Goal: Use online tool/utility: Utilize a website feature to perform a specific function

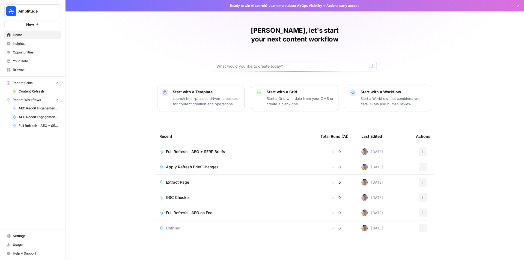
click at [33, 61] on span "Your Data" at bounding box center [36, 61] width 46 height 5
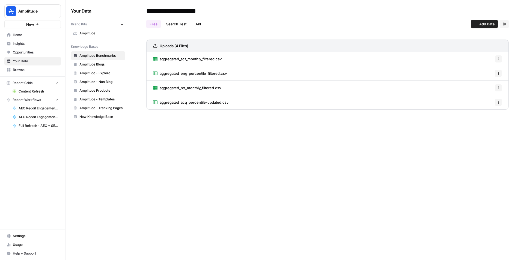
click at [47, 71] on span "Browse" at bounding box center [36, 69] width 46 height 5
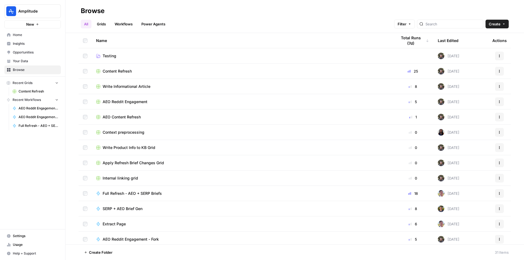
click at [134, 24] on link "Workflows" at bounding box center [123, 24] width 25 height 9
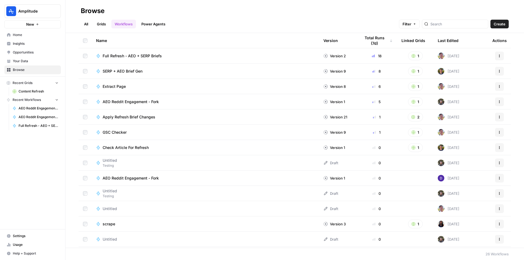
click at [105, 25] on link "Grids" at bounding box center [102, 24] width 16 height 9
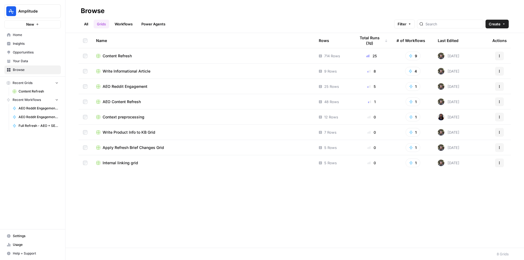
click at [125, 57] on span "Content Refresh" at bounding box center [117, 55] width 29 height 5
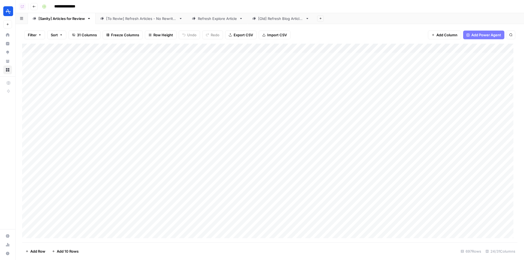
click at [214, 50] on div "Add Column" at bounding box center [269, 143] width 495 height 199
click at [200, 88] on span "Sort Ascending" at bounding box center [203, 86] width 48 height 5
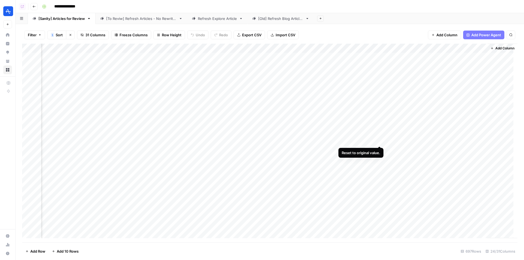
click at [380, 140] on div "Add Column" at bounding box center [269, 143] width 495 height 199
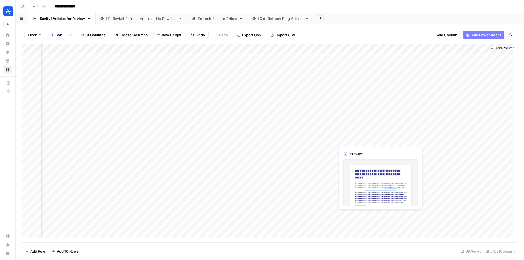
click at [355, 141] on div "Add Column" at bounding box center [269, 143] width 495 height 199
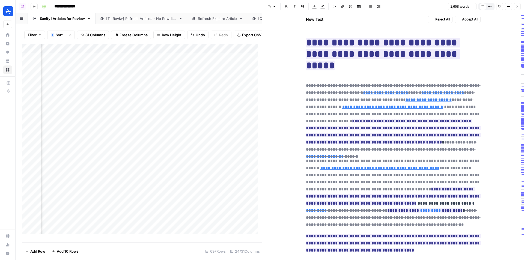
type input "[URL][DOMAIN_NAME]"
click at [515, 7] on icon "button" at bounding box center [516, 6] width 3 height 3
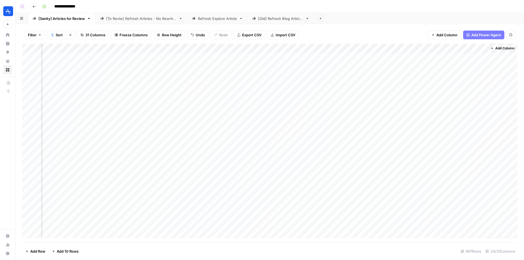
scroll to position [0, 1136]
click at [372, 145] on div "Add Column" at bounding box center [269, 143] width 495 height 199
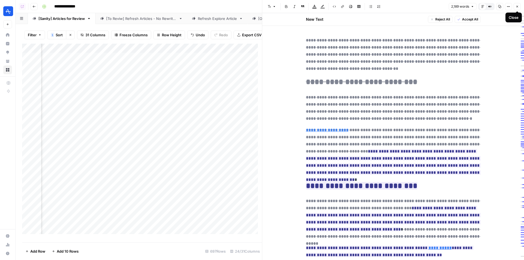
click at [518, 7] on icon "button" at bounding box center [517, 7] width 2 height 2
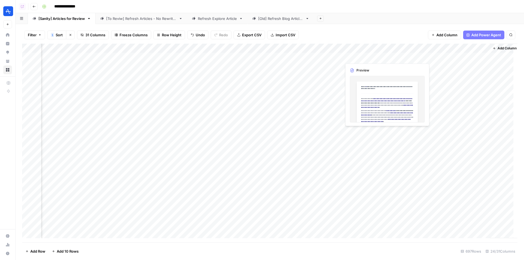
click at [361, 60] on div "Add Column" at bounding box center [269, 143] width 495 height 199
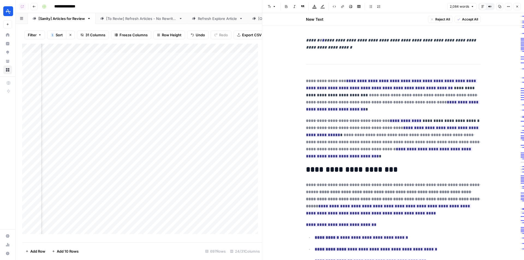
click at [518, 4] on button "Close" at bounding box center [516, 6] width 7 height 7
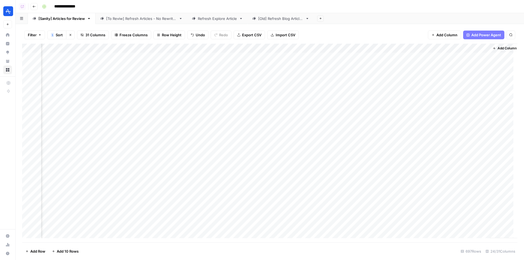
click at [283, 49] on div "Add Column" at bounding box center [269, 143] width 495 height 199
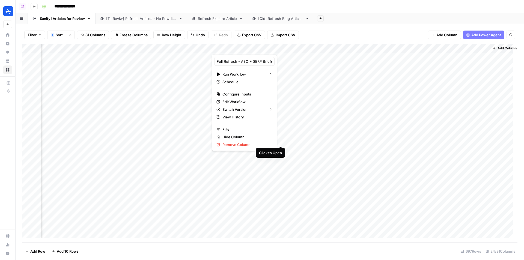
click at [280, 142] on div "Add Column" at bounding box center [269, 143] width 495 height 199
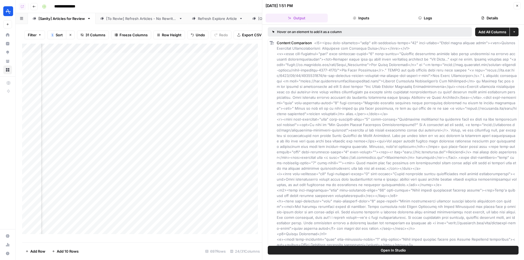
click at [412, 15] on button "Logs" at bounding box center [425, 18] width 62 height 9
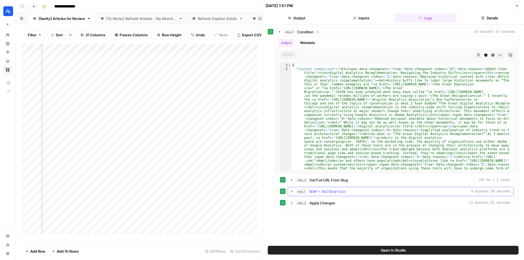
click at [334, 191] on span "SERP + AEO Brief Gen" at bounding box center [326, 191] width 37 height 5
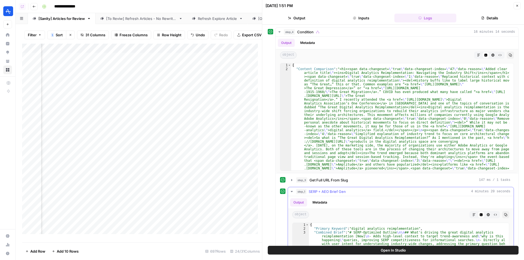
click at [336, 192] on span "SERP + AEO Brief Gen" at bounding box center [326, 191] width 37 height 5
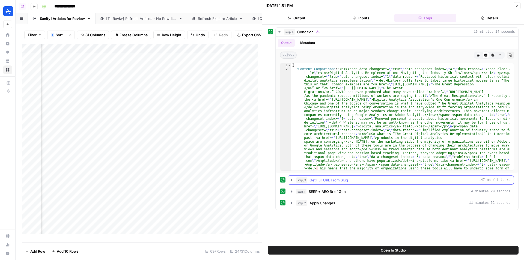
click at [340, 180] on span "Get Full URL From Slug" at bounding box center [328, 179] width 38 height 5
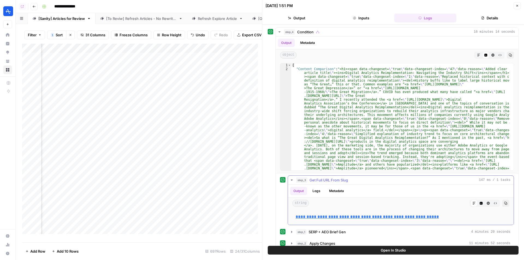
click at [340, 180] on span "Get Full URL From Slug" at bounding box center [328, 179] width 38 height 5
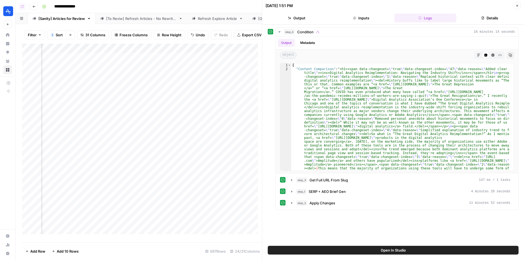
click at [369, 250] on button "Open In Studio" at bounding box center [393, 250] width 251 height 9
click at [516, 5] on icon "button" at bounding box center [517, 6] width 2 height 2
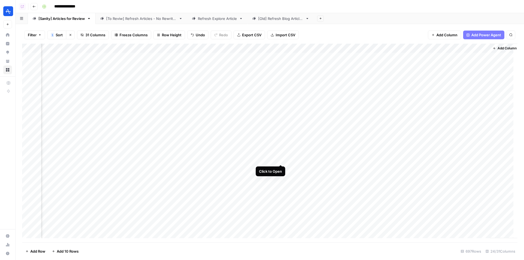
click at [279, 159] on div "Add Column" at bounding box center [269, 143] width 495 height 199
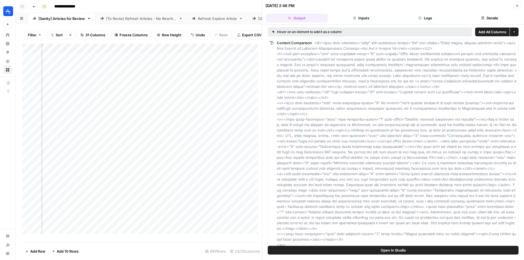
click at [386, 251] on span "Open In Studio" at bounding box center [393, 249] width 25 height 5
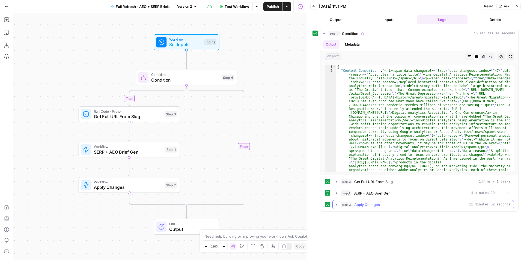
click at [389, 204] on div "step_2 Apply Changes 11 minutes 52 seconds" at bounding box center [425, 204] width 169 height 5
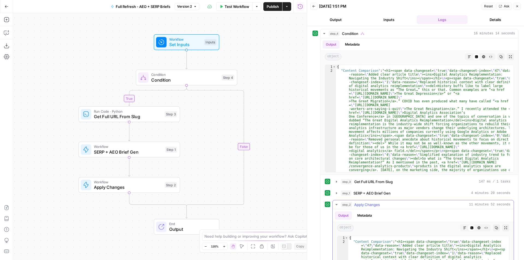
scroll to position [100, 0]
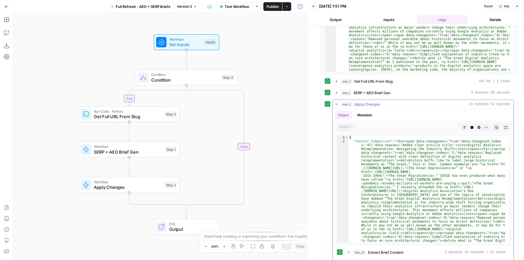
click at [463, 126] on icon "button" at bounding box center [464, 127] width 3 height 3
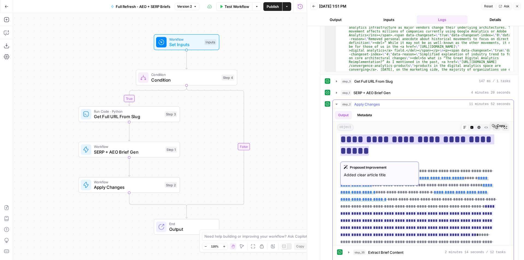
scroll to position [0, 0]
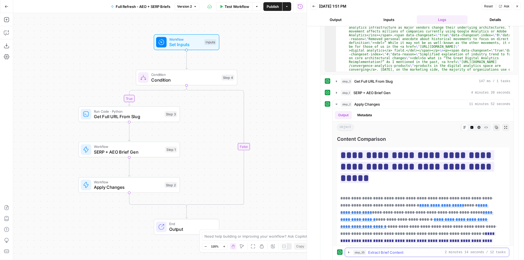
click at [393, 250] on span "Extract Brief Content" at bounding box center [385, 252] width 35 height 5
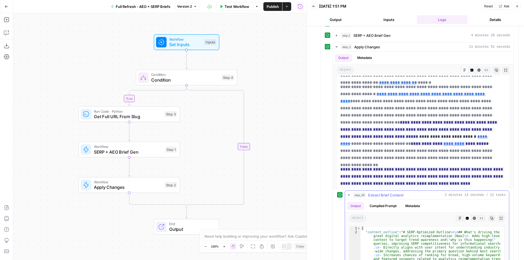
scroll to position [209, 0]
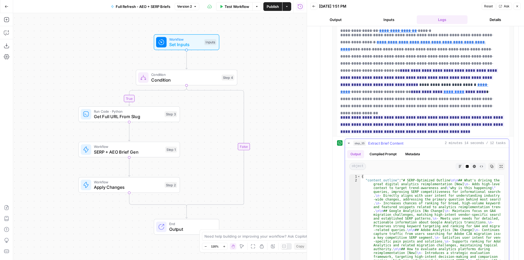
click at [456, 164] on button "Markdown" at bounding box center [459, 166] width 7 height 7
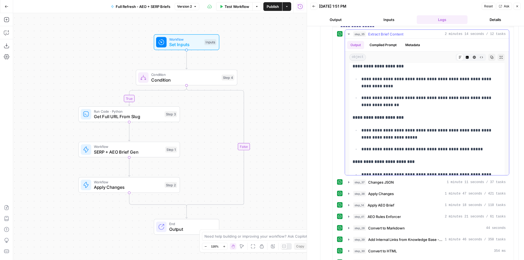
scroll to position [2851, 0]
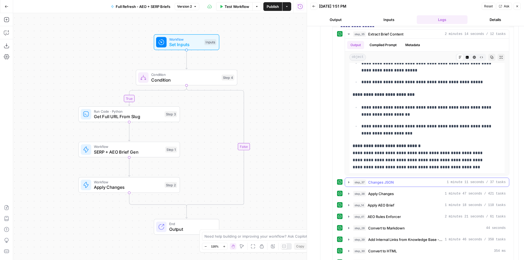
click at [396, 186] on button "step_37 Changes JSON 1 minute 11 seconds / 37 tasks" at bounding box center [427, 182] width 164 height 9
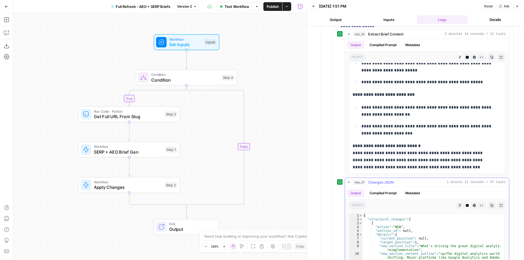
click at [398, 183] on div "step_37 Changes JSON 1 minute 11 seconds / 37 tasks" at bounding box center [429, 181] width 152 height 5
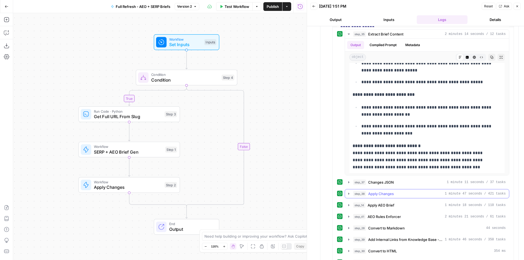
click at [394, 195] on span "Apply Changes" at bounding box center [381, 193] width 26 height 5
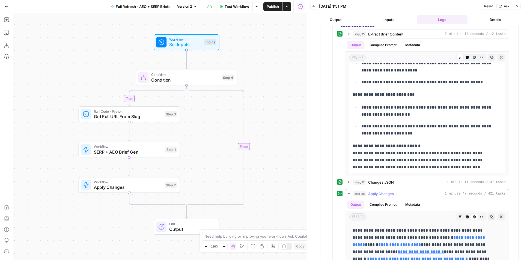
click at [394, 195] on span "Apply Changes" at bounding box center [381, 193] width 26 height 5
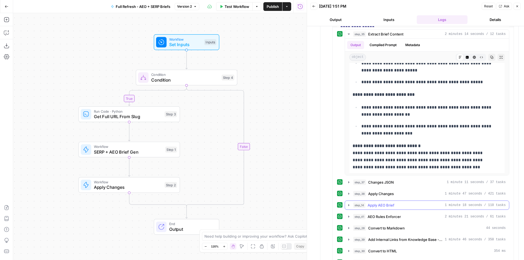
click at [395, 205] on div "step_14 Apply AEO Brief 1 minute 18 seconds / 110 tasks" at bounding box center [429, 204] width 152 height 5
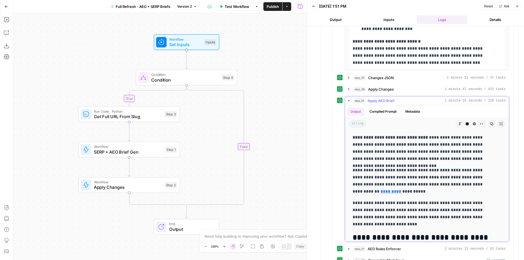
scroll to position [428, 0]
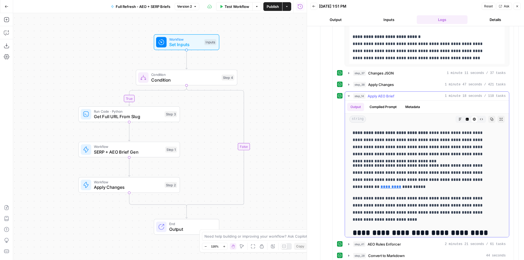
click at [392, 94] on span "Apply AEO Brief" at bounding box center [380, 95] width 27 height 5
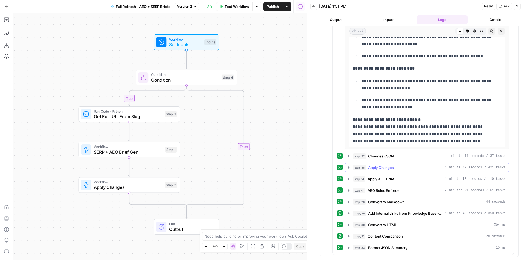
scroll to position [345, 0]
click at [398, 191] on span "AEO Rules Enforcer" at bounding box center [383, 190] width 33 height 5
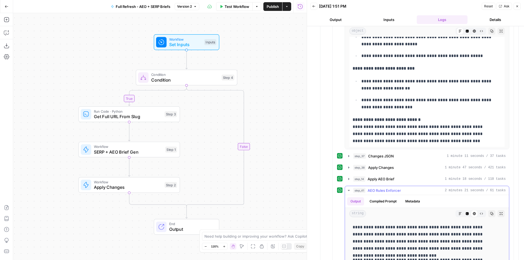
click at [398, 190] on span "AEO Rules Enforcer" at bounding box center [383, 190] width 33 height 5
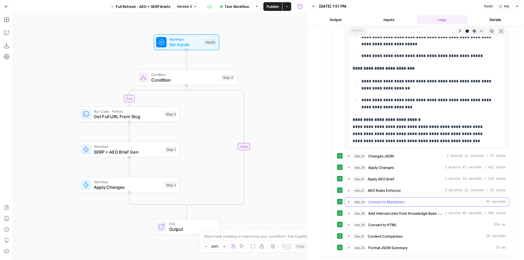
click at [399, 201] on span "Convert to Markdown" at bounding box center [386, 201] width 37 height 5
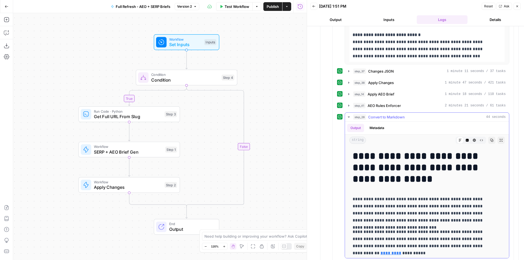
scroll to position [427, 0]
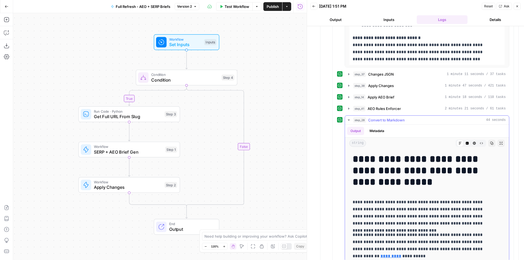
click at [389, 119] on span "Convert to Markdown" at bounding box center [386, 119] width 37 height 5
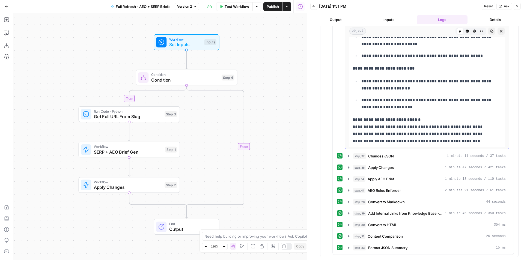
scroll to position [345, 0]
click at [397, 202] on span "Convert to Markdown" at bounding box center [386, 201] width 37 height 5
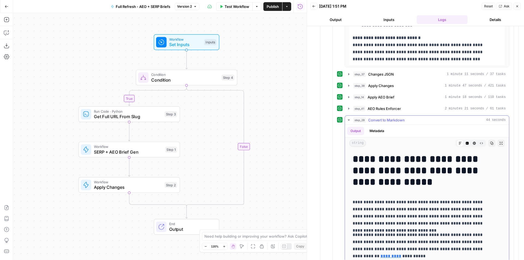
click at [393, 119] on span "Convert to Markdown" at bounding box center [386, 119] width 37 height 5
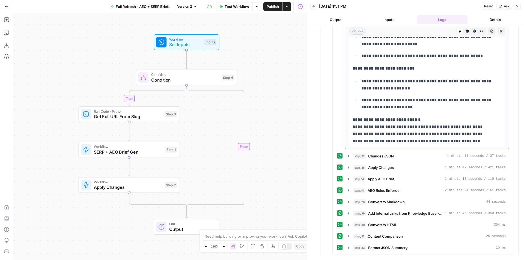
scroll to position [345, 0]
click at [129, 188] on span "Apply Changes" at bounding box center [128, 187] width 68 height 7
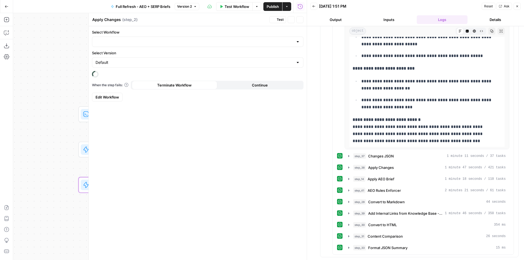
type input "Apply Refresh Brief Changes"
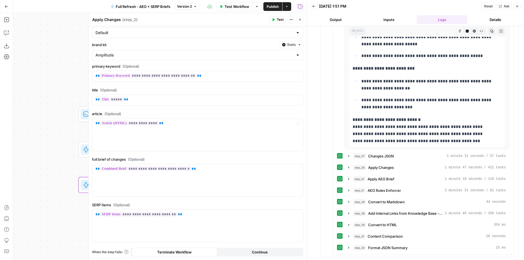
scroll to position [41, 0]
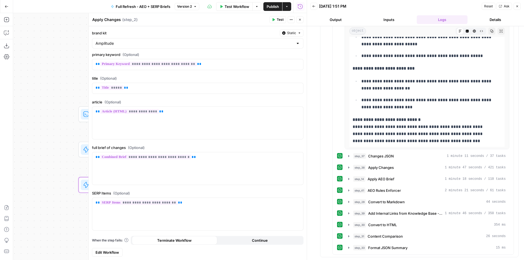
click at [106, 254] on span "Edit Workflow" at bounding box center [106, 252] width 23 height 5
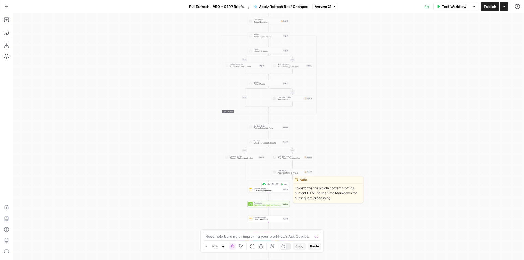
click at [277, 191] on span "Convert to Markdown" at bounding box center [268, 190] width 28 height 3
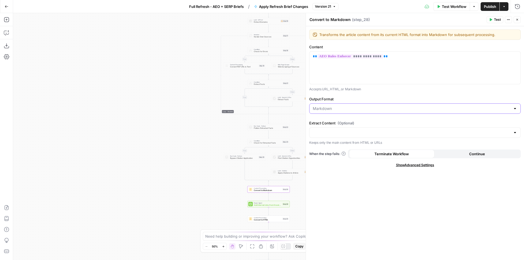
click at [371, 107] on input "Output Format" at bounding box center [412, 108] width 198 height 5
type input "Markdown"
click at [376, 94] on div "**********" at bounding box center [415, 143] width 218 height 234
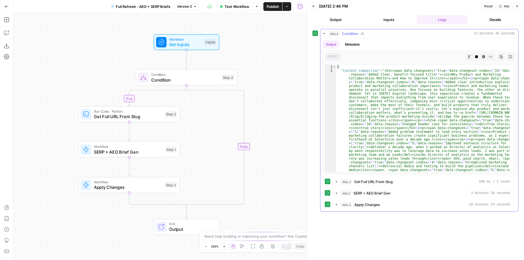
click at [375, 209] on div "Output Metadata object Markdown Code Editor HTML Viewer Raw Output Copy Expand …" at bounding box center [419, 124] width 198 height 173
click at [375, 204] on span "Apply Changes" at bounding box center [367, 204] width 26 height 5
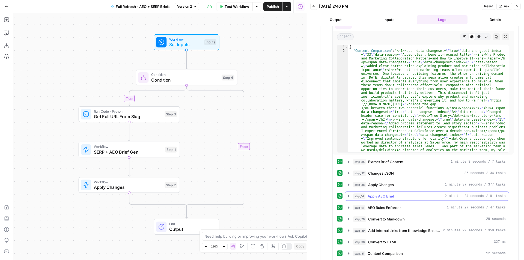
scroll to position [208, 0]
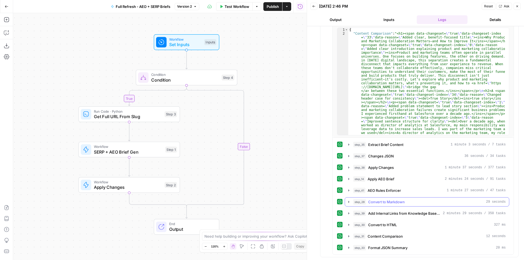
click at [394, 202] on span "Convert to Markdown" at bounding box center [386, 201] width 37 height 5
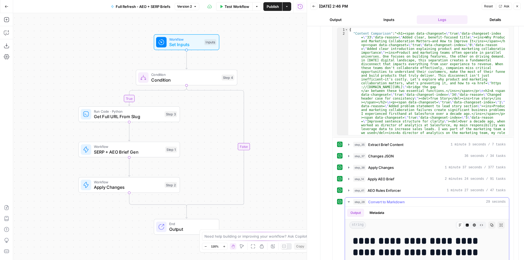
click at [394, 202] on span "Convert to Markdown" at bounding box center [386, 201] width 37 height 5
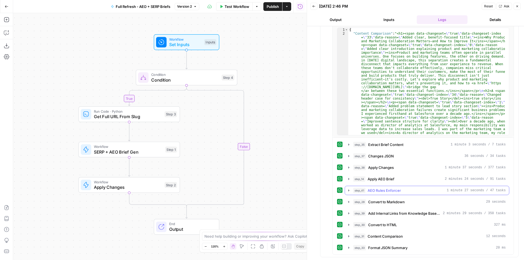
click at [392, 187] on button "step_41 AEO Rules Enforcer 1 minute 27 seconds / 47 tasks" at bounding box center [427, 190] width 164 height 9
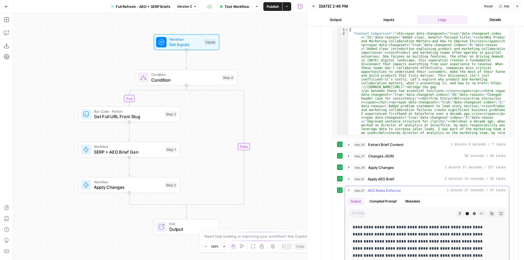
click at [392, 187] on button "step_41 AEO Rules Enforcer 1 minute 27 seconds / 47 tasks" at bounding box center [427, 190] width 164 height 9
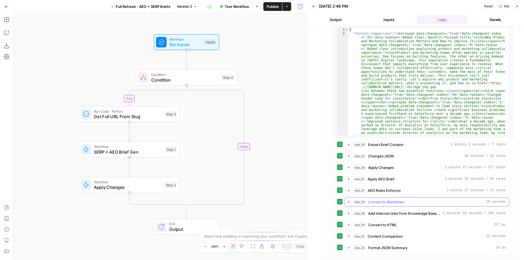
click at [394, 203] on span "Convert to Markdown" at bounding box center [386, 201] width 37 height 5
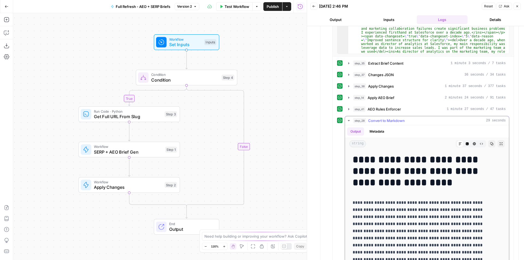
scroll to position [290, 0]
click at [385, 107] on span "AEO Rules Enforcer" at bounding box center [383, 108] width 33 height 5
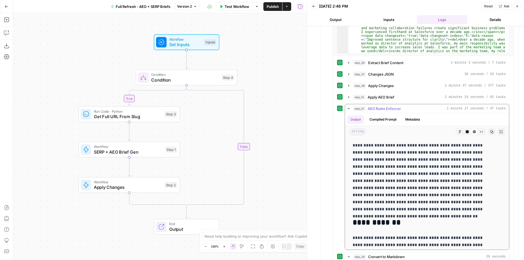
click at [385, 107] on span "AEO Rules Enforcer" at bounding box center [383, 108] width 33 height 5
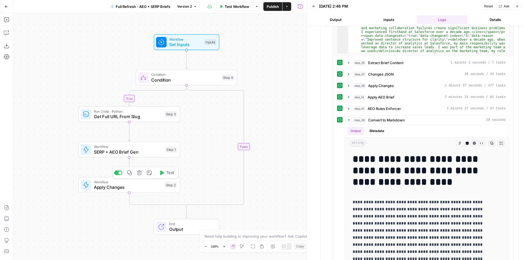
click at [128, 187] on span "Apply Changes" at bounding box center [128, 187] width 68 height 7
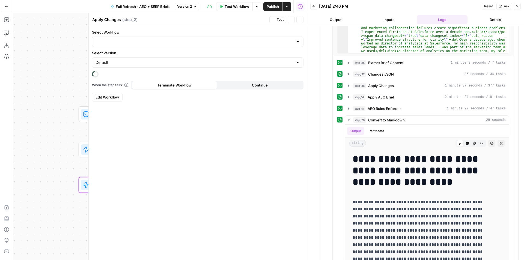
type input "Apply Refresh Brief Changes"
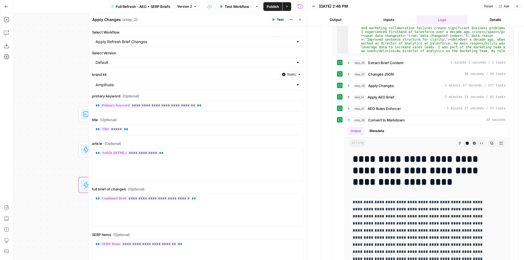
scroll to position [41, 0]
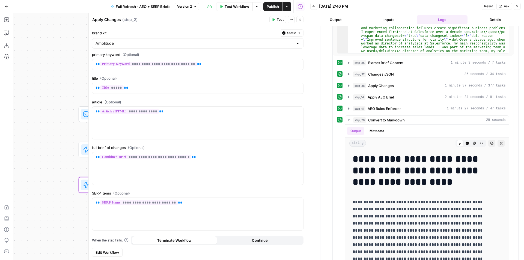
click at [118, 253] on span "Edit Workflow" at bounding box center [106, 252] width 23 height 5
